Goal: Download file/media

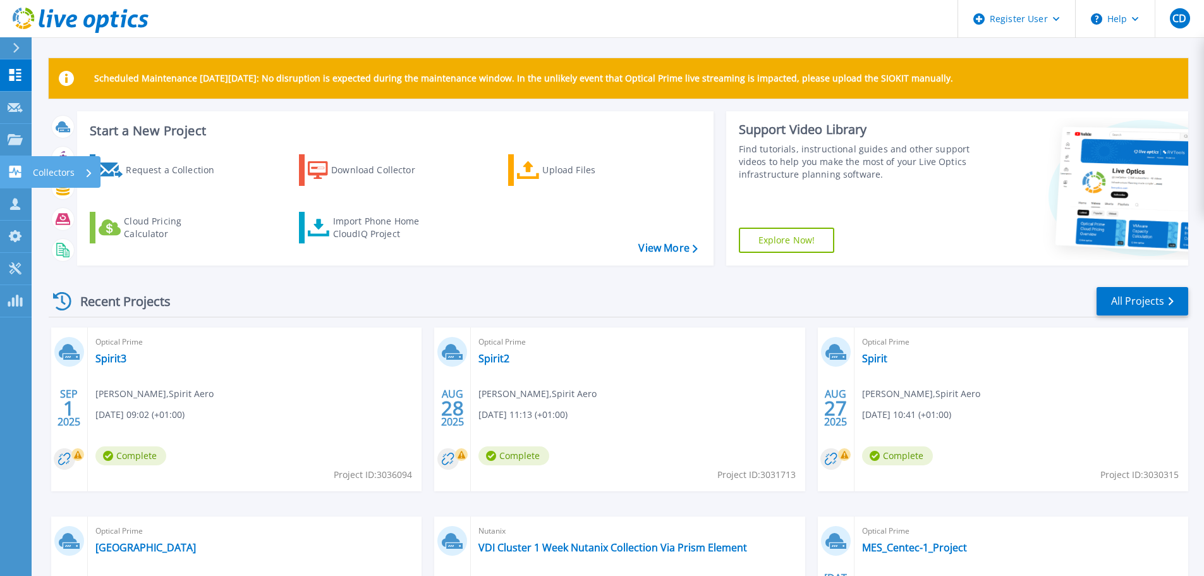
click at [12, 164] on link "Collectors Collectors" at bounding box center [16, 172] width 32 height 32
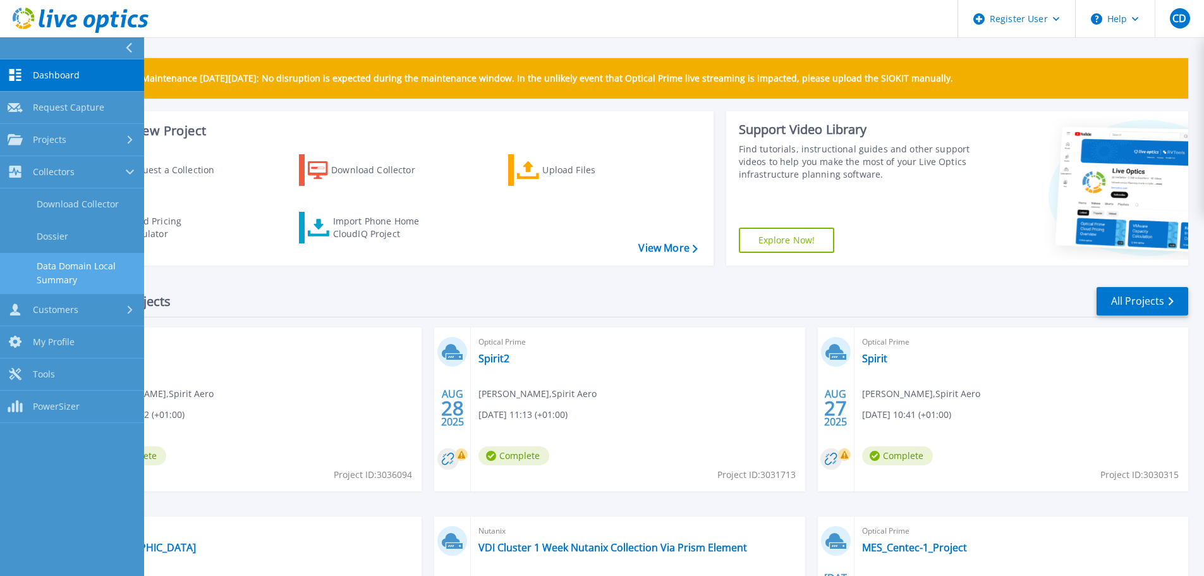
click at [75, 276] on link "Data Domain Local Summary" at bounding box center [72, 273] width 144 height 40
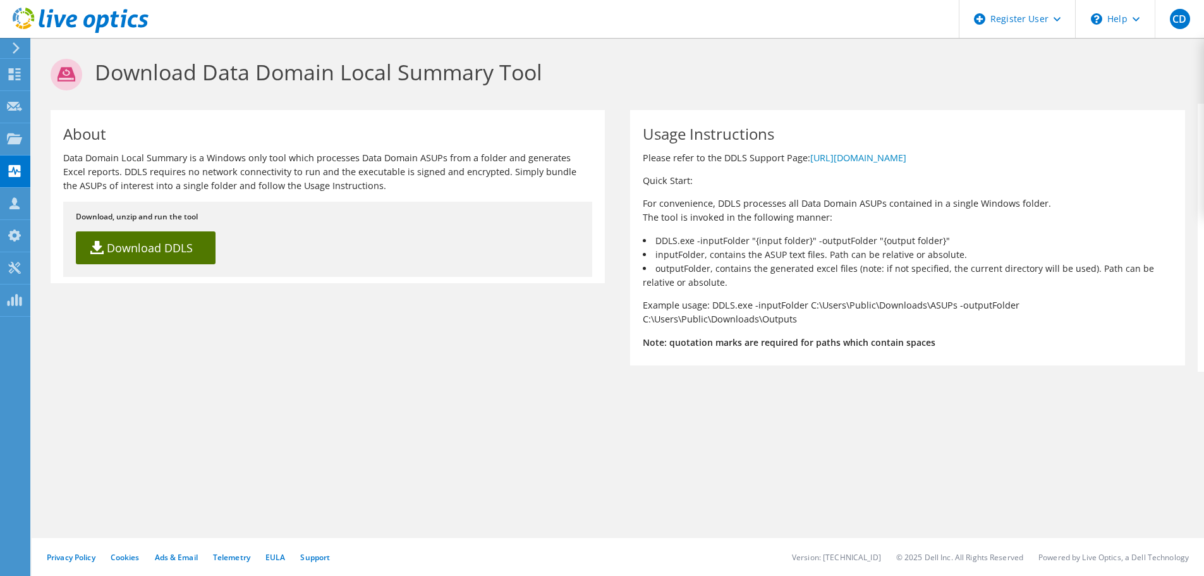
click at [191, 257] on link "Download DDLS" at bounding box center [146, 247] width 140 height 33
click at [255, 369] on section "Download Data Domain Local Summary Tool About Data Domain Local Summary is a Wi…" at bounding box center [618, 236] width 1173 height 397
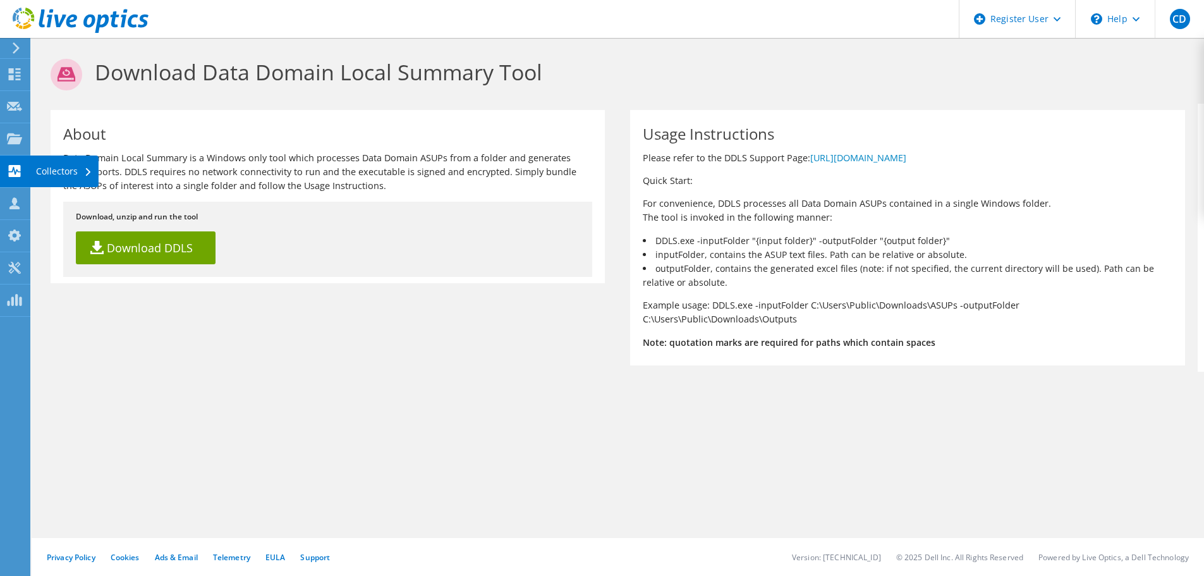
click at [15, 169] on icon at bounding box center [14, 171] width 15 height 12
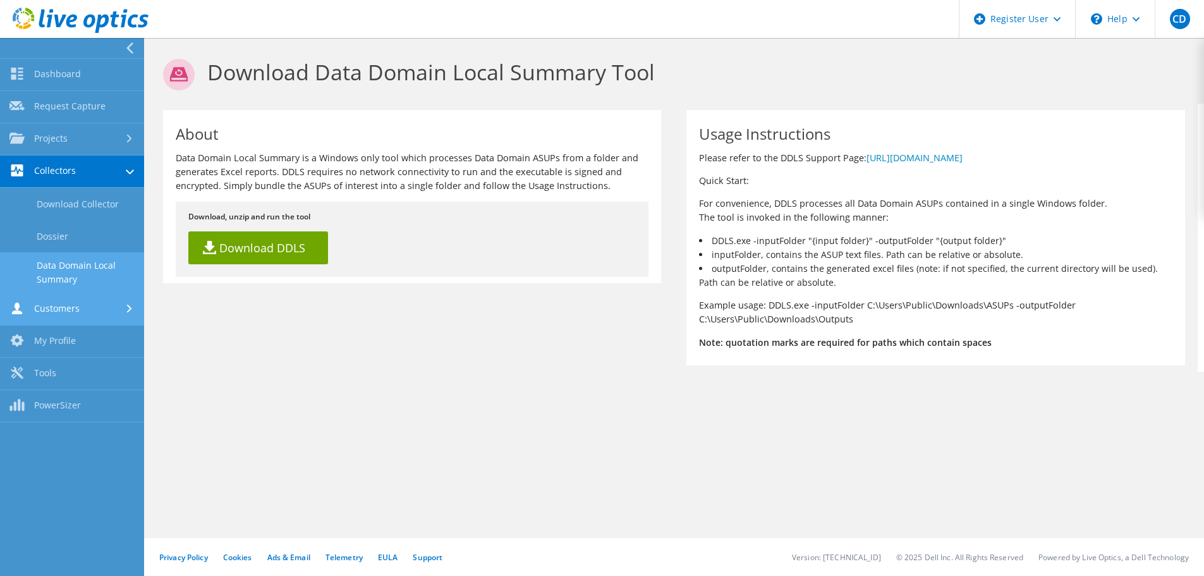
click at [47, 310] on link "Customers" at bounding box center [72, 309] width 144 height 32
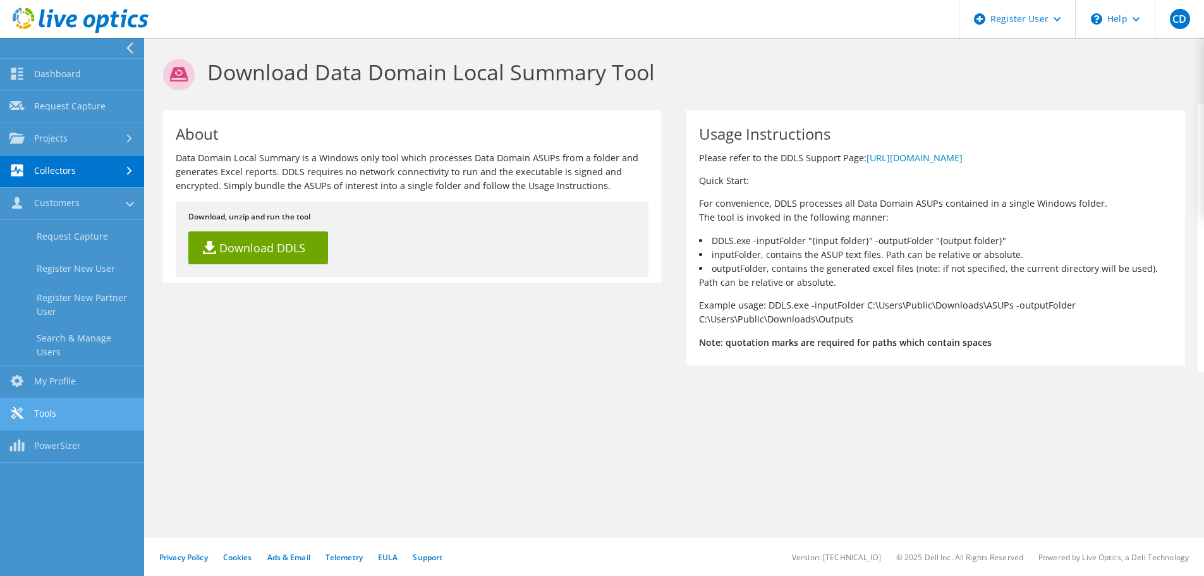
click at [80, 410] on link "Tools" at bounding box center [72, 414] width 144 height 32
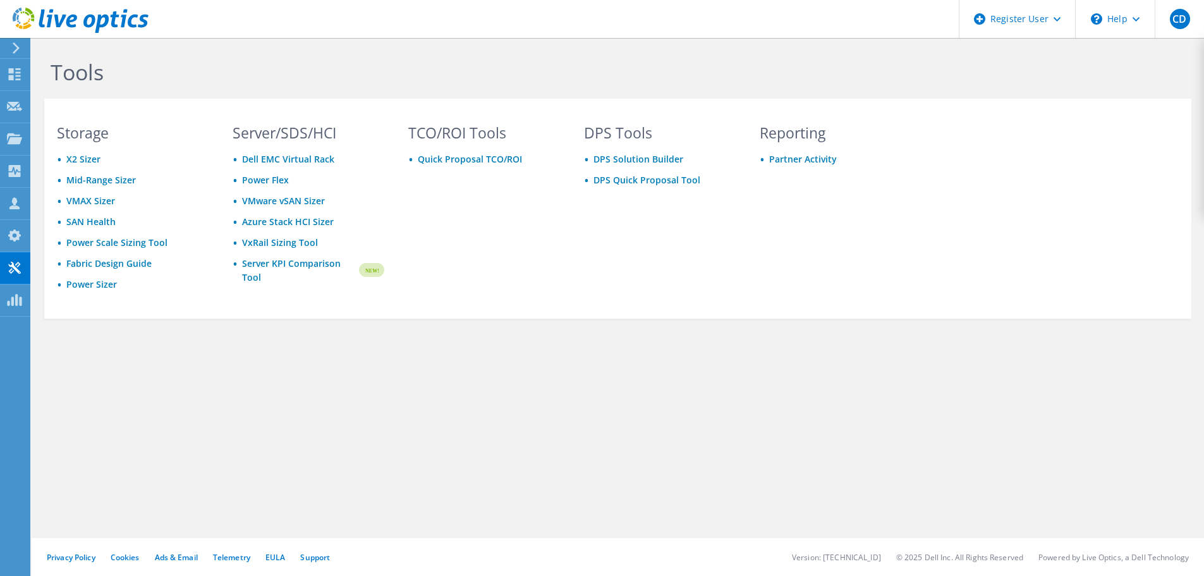
click at [622, 235] on div "DPS Tools DPS Solution Builder DPS Quick Proposal Tool" at bounding box center [659, 220] width 177 height 188
click at [621, 181] on link "DPS Quick Proposal Tool" at bounding box center [647, 180] width 107 height 12
